Goal: Answer question/provide support: Answer question/provide support

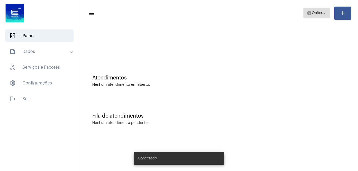
click at [313, 14] on span "Online" at bounding box center [316, 13] width 11 height 4
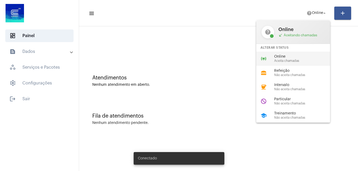
click at [302, 55] on span "Online" at bounding box center [304, 57] width 60 height 4
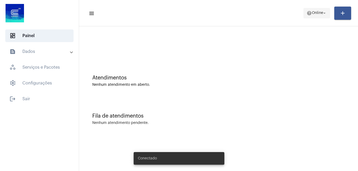
click at [314, 15] on span "Online" at bounding box center [316, 13] width 11 height 4
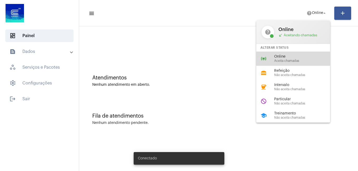
click at [290, 55] on span "Online" at bounding box center [304, 57] width 60 height 4
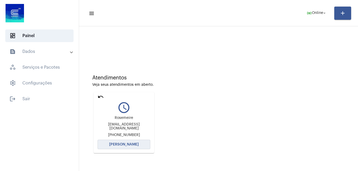
click at [138, 143] on button "[PERSON_NAME]" at bounding box center [123, 144] width 53 height 9
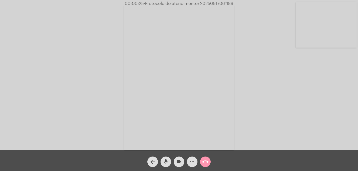
click at [193, 162] on mat-icon "more_horiz" at bounding box center [192, 162] width 6 height 6
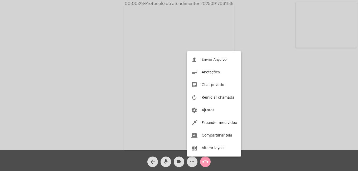
click at [193, 162] on div at bounding box center [179, 85] width 358 height 171
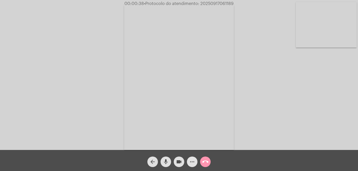
click at [189, 160] on mat-icon "more_horiz" at bounding box center [192, 162] width 6 height 6
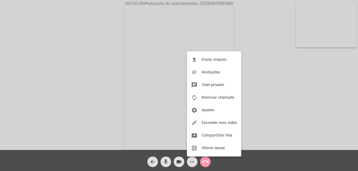
click at [194, 161] on div at bounding box center [179, 85] width 358 height 171
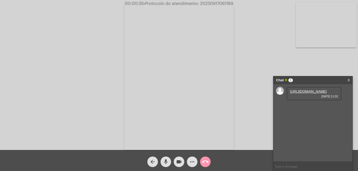
click at [309, 93] on link "[URL][DOMAIN_NAME]" at bounding box center [308, 92] width 37 height 4
click at [309, 108] on link "[URL][DOMAIN_NAME]" at bounding box center [308, 107] width 37 height 4
click at [313, 123] on link "[URL][DOMAIN_NAME]" at bounding box center [308, 122] width 37 height 4
click at [349, 80] on link "X" at bounding box center [348, 80] width 2 height 8
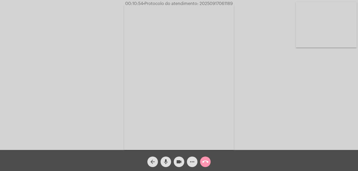
click at [206, 162] on mat-icon "call_end" at bounding box center [205, 162] width 6 height 6
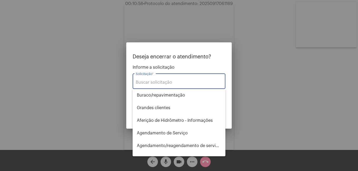
click at [160, 83] on input "Solicitação *" at bounding box center [179, 82] width 86 height 5
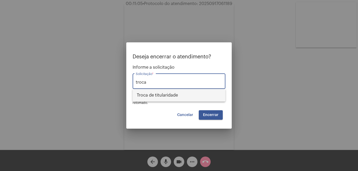
click at [170, 94] on span "Troca de titularidade" at bounding box center [179, 95] width 84 height 13
type input "Troca de titularidade"
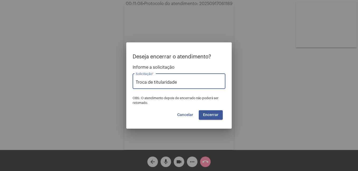
click at [214, 116] on span "Encerrar" at bounding box center [211, 115] width 16 height 4
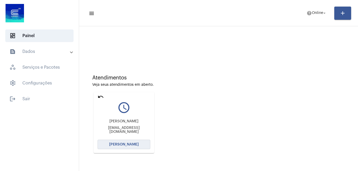
click at [130, 145] on span "[PERSON_NAME]" at bounding box center [123, 145] width 29 height 4
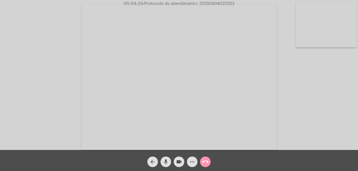
click at [207, 159] on mat-icon "call_end" at bounding box center [205, 162] width 6 height 6
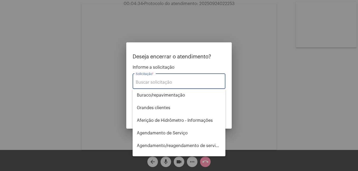
click at [176, 81] on input "Solicitação *" at bounding box center [179, 82] width 86 height 5
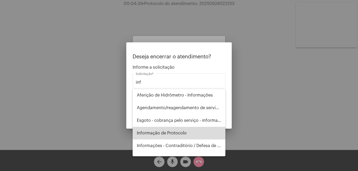
click at [181, 129] on span "Informação de Protocolo" at bounding box center [179, 133] width 84 height 13
type input "Informação de Protocolo"
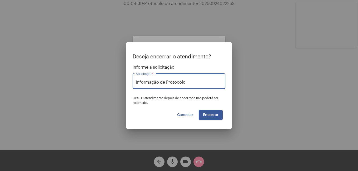
click at [207, 117] on button "Encerrar" at bounding box center [211, 114] width 24 height 9
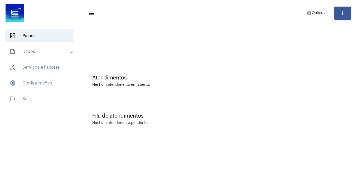
click at [316, 7] on mat-toolbar-row "menu help Online arrow_drop_down add" at bounding box center [218, 13] width 279 height 17
click at [316, 10] on span "help Online arrow_drop_down" at bounding box center [316, 12] width 20 height 9
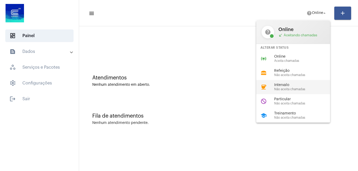
click at [289, 88] on span "Não aceita chamadas" at bounding box center [304, 89] width 60 height 3
